Goal: Task Accomplishment & Management: Complete application form

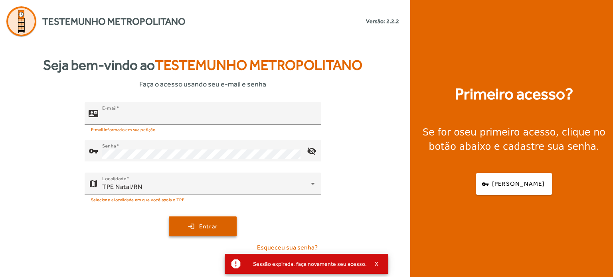
type input "**********"
click at [204, 228] on span "Entrar" at bounding box center [208, 226] width 19 height 9
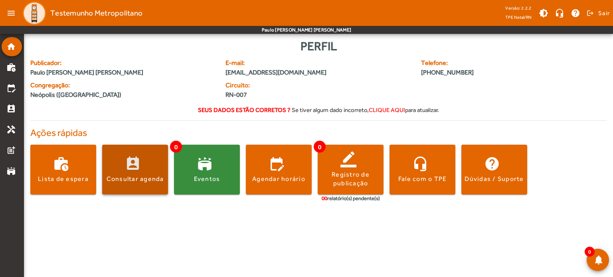
click at [140, 169] on span at bounding box center [135, 169] width 66 height 19
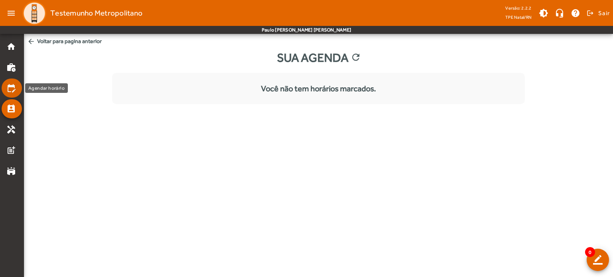
click at [12, 84] on mat-icon "edit_calendar" at bounding box center [11, 88] width 10 height 10
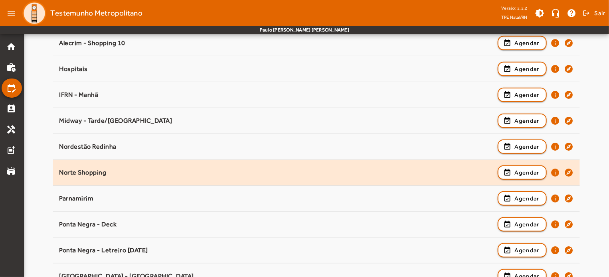
scroll to position [218, 0]
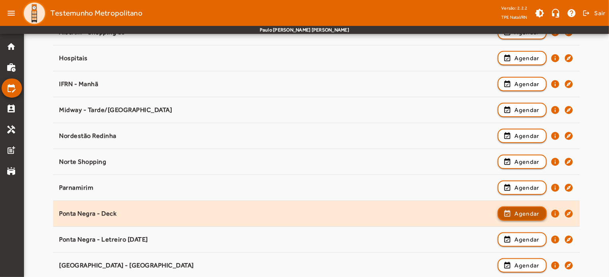
click at [524, 214] on span "Agendar" at bounding box center [526, 214] width 25 height 10
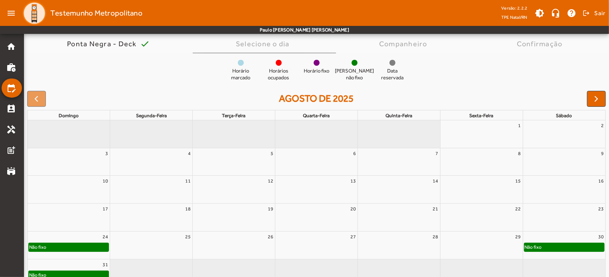
scroll to position [76, 0]
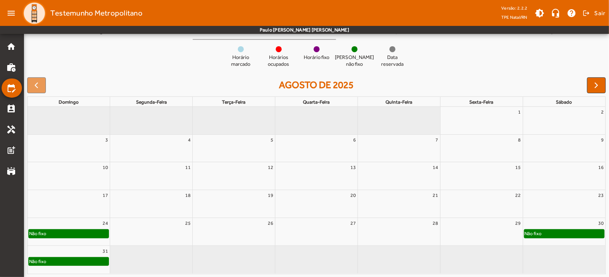
click at [81, 234] on div "Não fixo" at bounding box center [69, 234] width 80 height 8
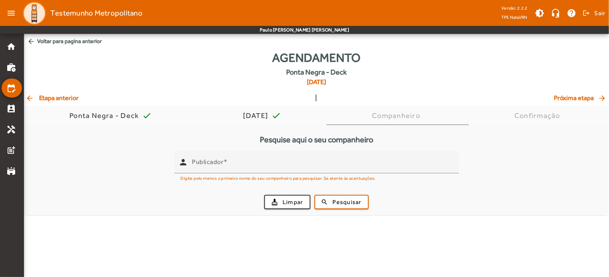
scroll to position [0, 0]
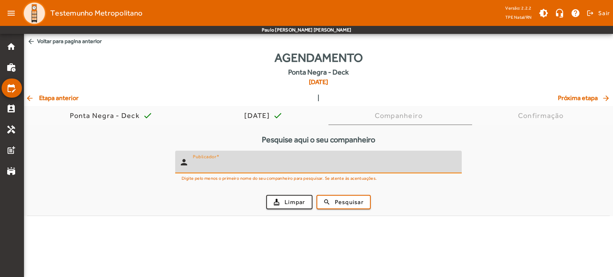
click at [308, 164] on input "Publicador" at bounding box center [324, 166] width 263 height 10
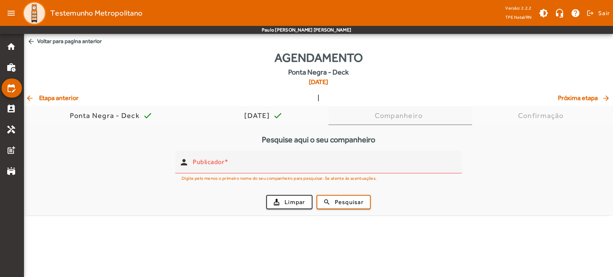
click at [390, 116] on div "Companheiro" at bounding box center [400, 116] width 51 height 8
click at [542, 118] on div "Confirmação" at bounding box center [542, 116] width 49 height 8
click at [572, 96] on span "Próxima etapa arrow_forward" at bounding box center [584, 98] width 53 height 10
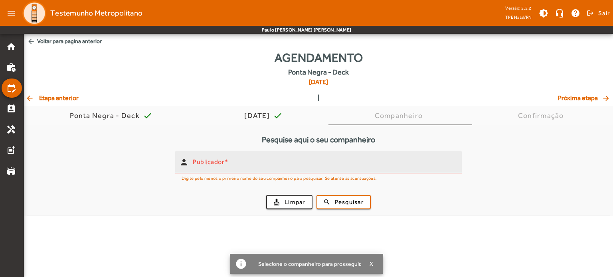
click at [260, 160] on div "Publicador" at bounding box center [324, 162] width 263 height 23
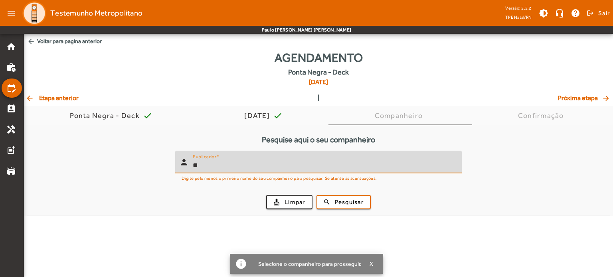
type input "*"
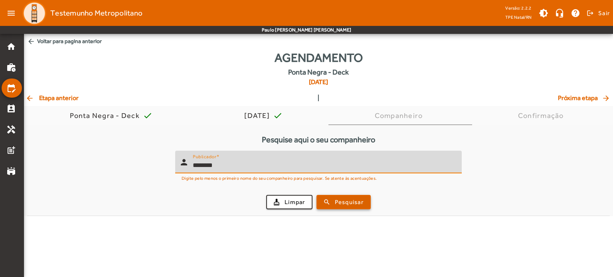
type input "********"
click at [348, 201] on span "Pesquisar" at bounding box center [349, 202] width 29 height 9
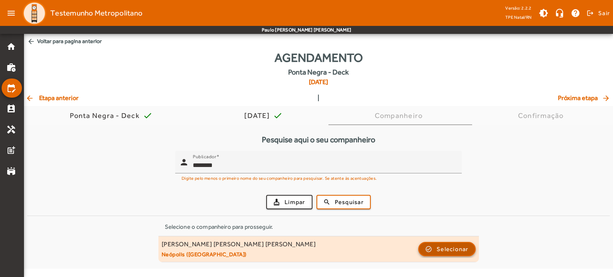
click at [454, 247] on span "Selecionar" at bounding box center [453, 250] width 32 height 10
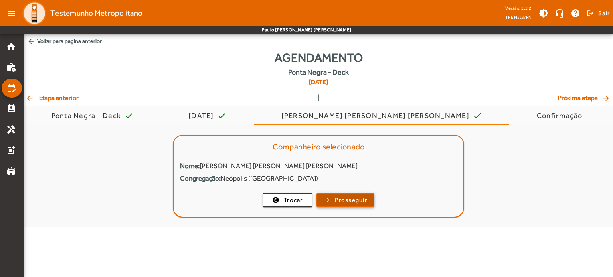
click at [345, 199] on span "Prosseguir" at bounding box center [351, 200] width 32 height 9
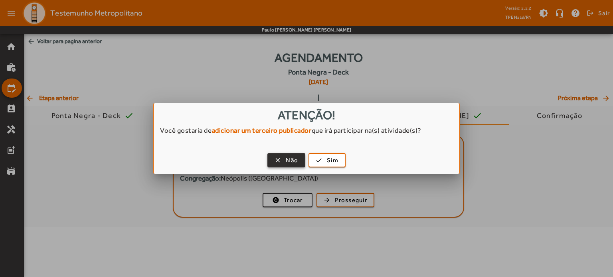
click at [274, 158] on span "button" at bounding box center [286, 160] width 36 height 19
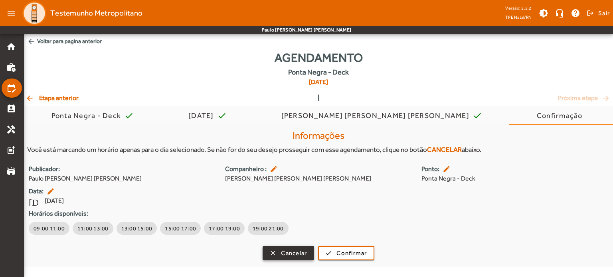
click at [293, 257] on span "Cancelar" at bounding box center [294, 253] width 26 height 9
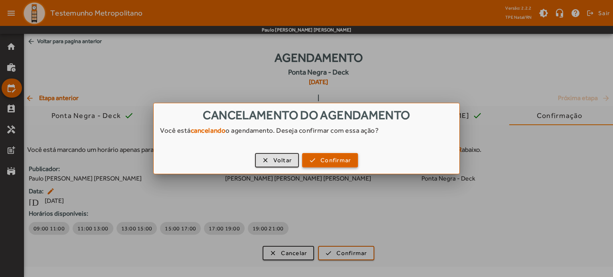
click at [328, 162] on span "Confirmar" at bounding box center [335, 160] width 30 height 9
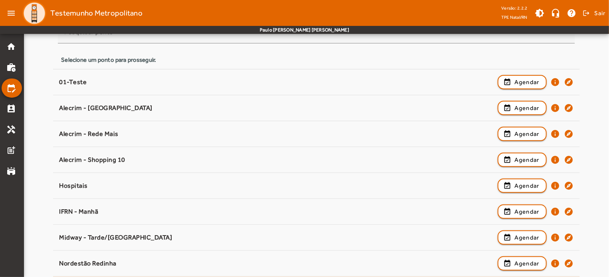
scroll to position [218, 0]
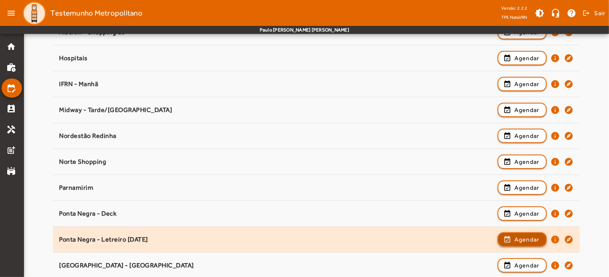
click at [525, 239] on span "Agendar" at bounding box center [526, 240] width 25 height 10
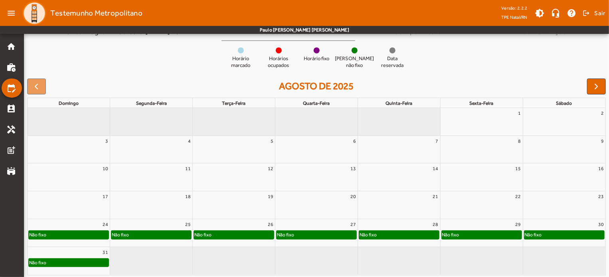
scroll to position [76, 0]
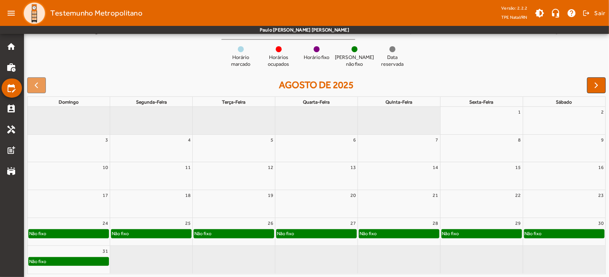
click at [66, 235] on div "Não fixo" at bounding box center [69, 234] width 80 height 8
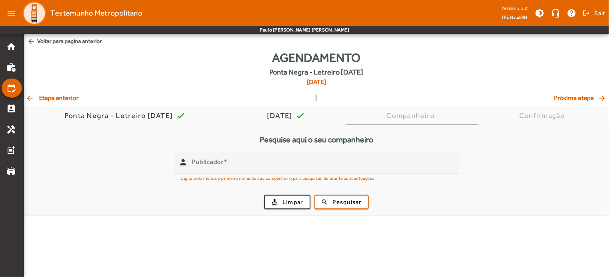
scroll to position [0, 0]
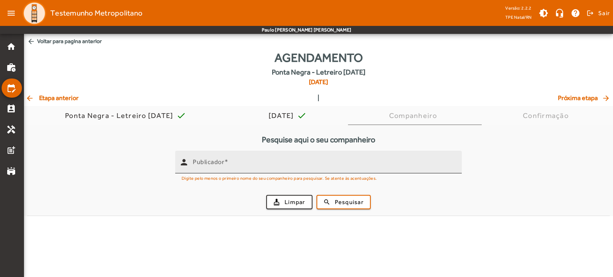
click at [254, 162] on input "Publicador" at bounding box center [324, 166] width 263 height 10
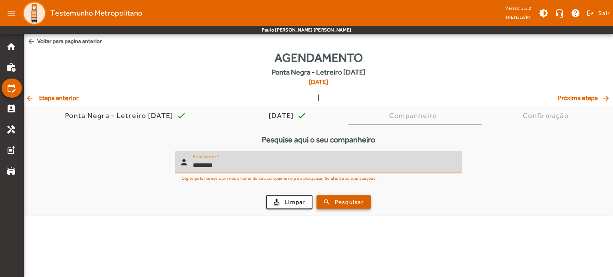
type input "********"
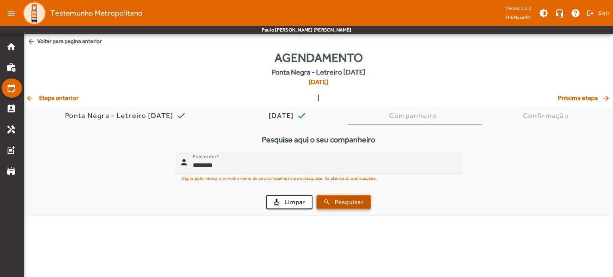
click at [348, 206] on span "Pesquisar" at bounding box center [349, 202] width 29 height 9
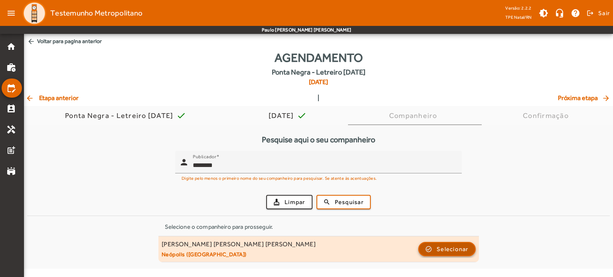
click at [438, 250] on span "Selecionar" at bounding box center [453, 250] width 32 height 10
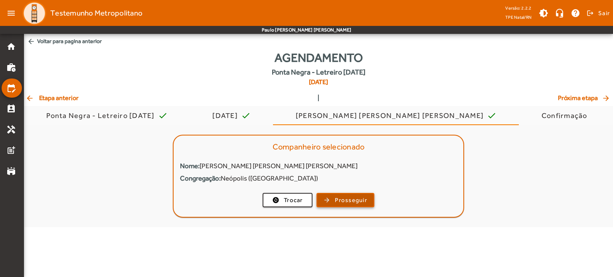
click at [349, 199] on span "Prosseguir" at bounding box center [351, 200] width 32 height 9
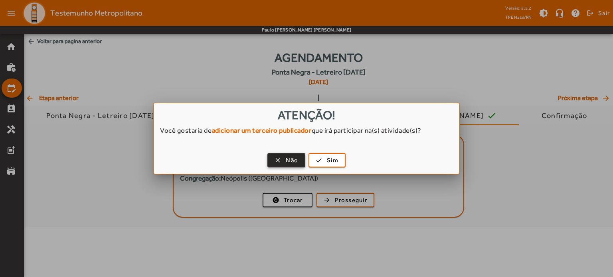
click at [283, 161] on span "button" at bounding box center [286, 160] width 36 height 19
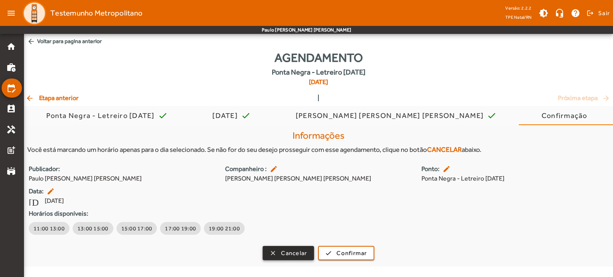
click at [290, 252] on span "Cancelar" at bounding box center [294, 253] width 26 height 9
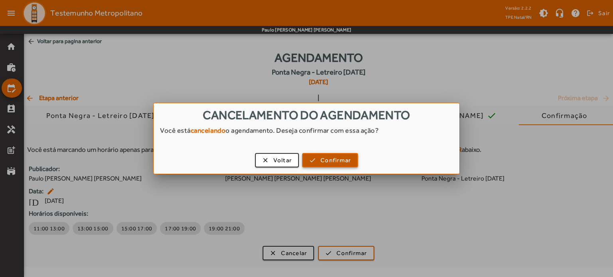
click at [334, 158] on span "Confirmar" at bounding box center [335, 160] width 30 height 9
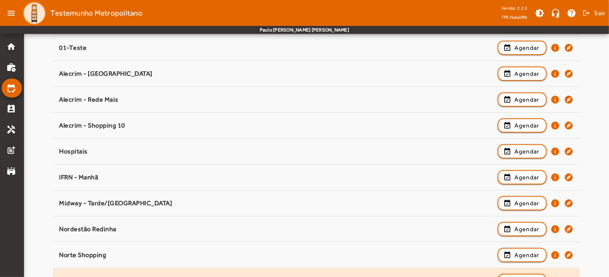
scroll to position [218, 0]
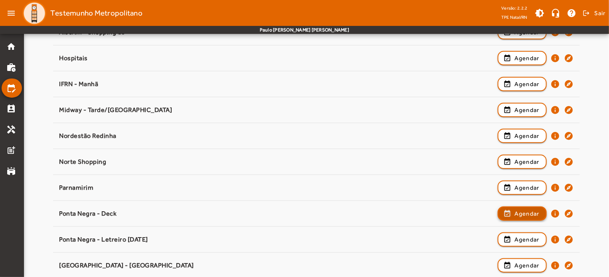
click at [520, 214] on span "Agendar" at bounding box center [526, 214] width 25 height 10
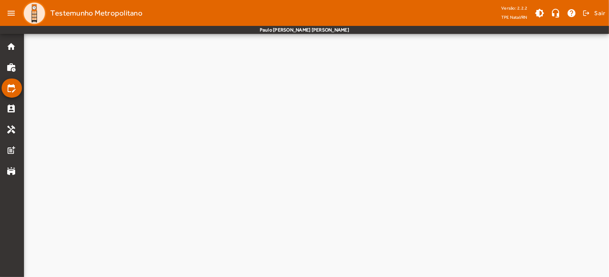
scroll to position [0, 0]
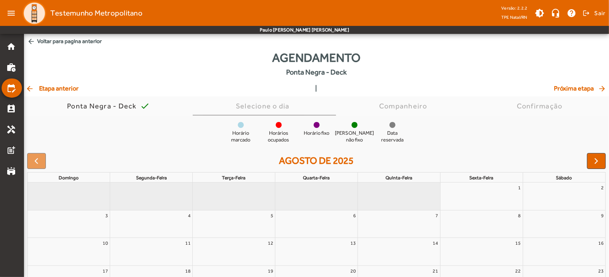
click at [32, 87] on mat-icon "arrow_back" at bounding box center [31, 89] width 10 height 8
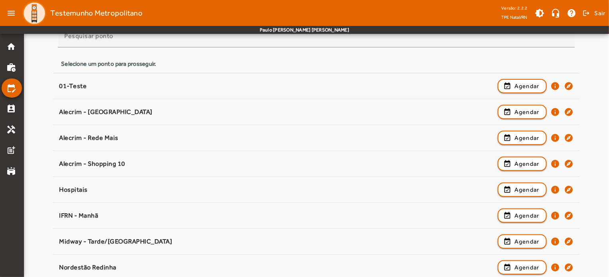
scroll to position [229, 0]
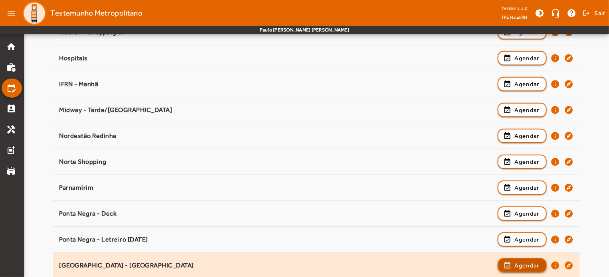
click at [523, 265] on span "Agendar" at bounding box center [526, 266] width 25 height 10
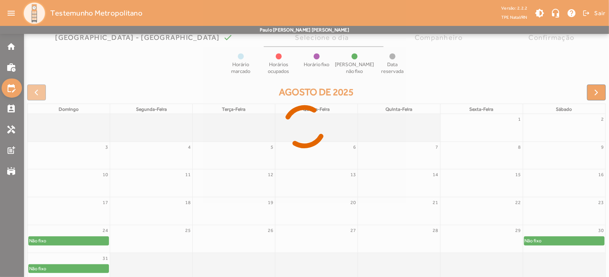
scroll to position [76, 0]
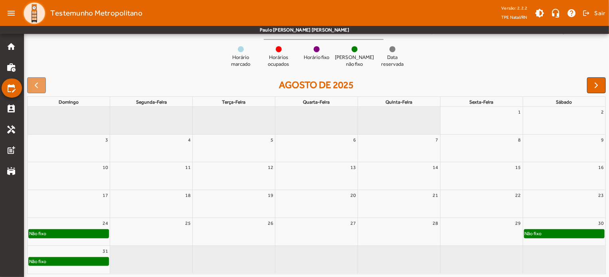
click at [72, 232] on div "Não fixo" at bounding box center [69, 234] width 80 height 8
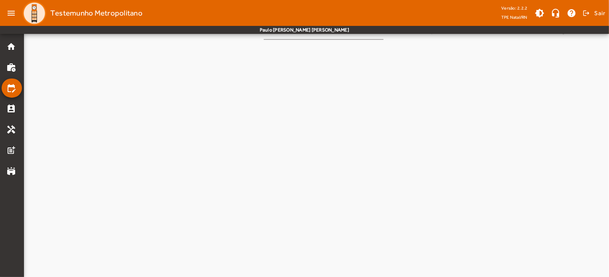
scroll to position [0, 0]
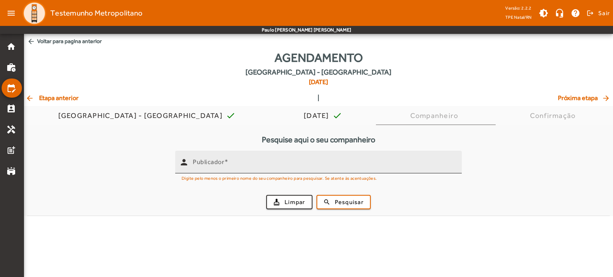
click at [272, 170] on div "Publicador" at bounding box center [324, 162] width 263 height 23
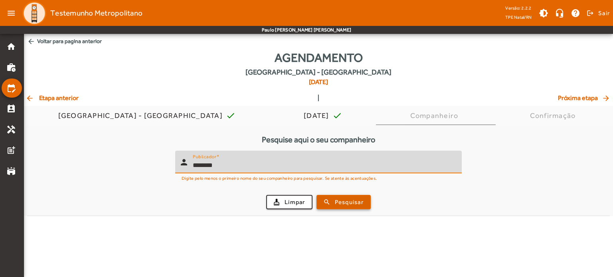
type input "********"
click at [354, 202] on span "Pesquisar" at bounding box center [349, 202] width 29 height 9
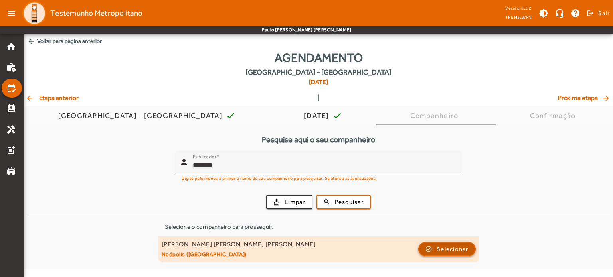
click at [452, 249] on span "Selecionar" at bounding box center [453, 250] width 32 height 10
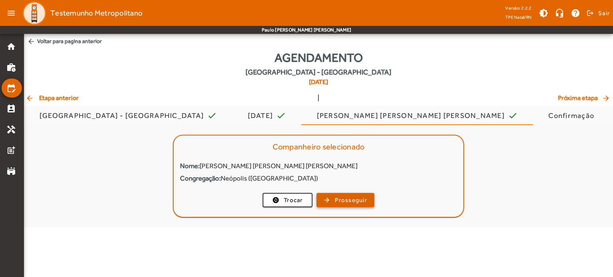
click at [340, 199] on span "Prosseguir" at bounding box center [351, 200] width 32 height 9
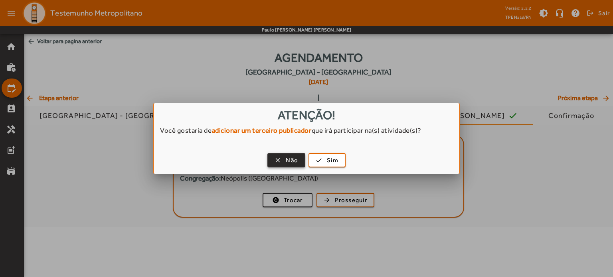
click at [289, 162] on span "Não" at bounding box center [292, 160] width 12 height 9
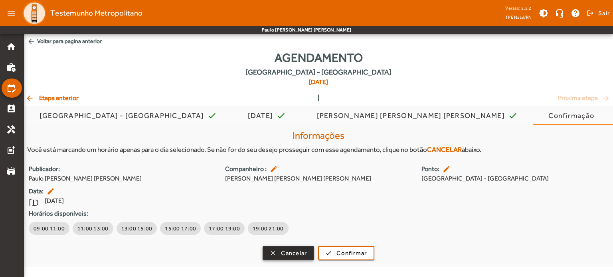
click at [283, 257] on span "Cancelar" at bounding box center [294, 253] width 26 height 9
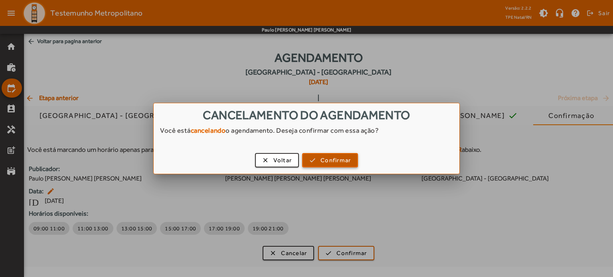
click at [327, 165] on span "button" at bounding box center [330, 160] width 54 height 19
